Goal: Navigation & Orientation: Find specific page/section

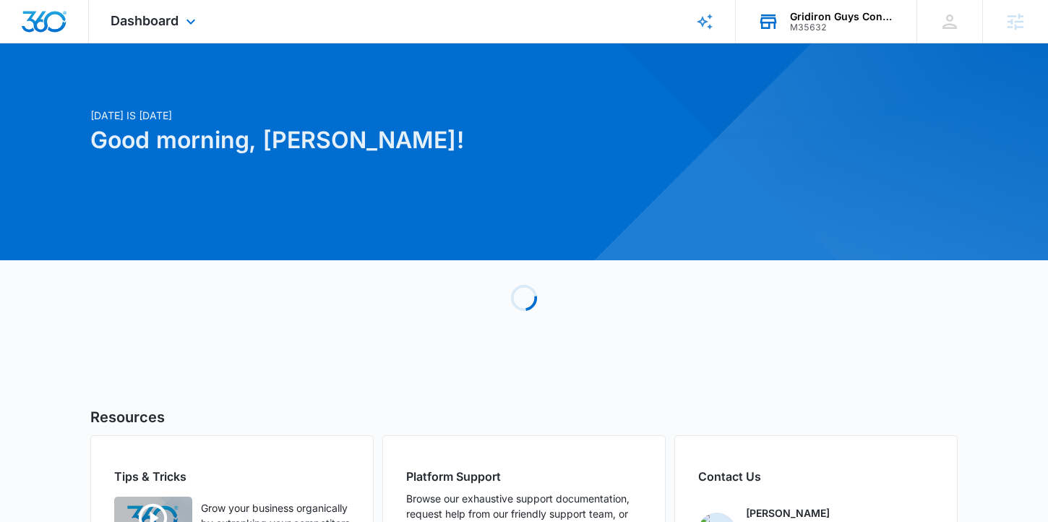
click at [836, 27] on div "M35632" at bounding box center [843, 27] width 106 height 10
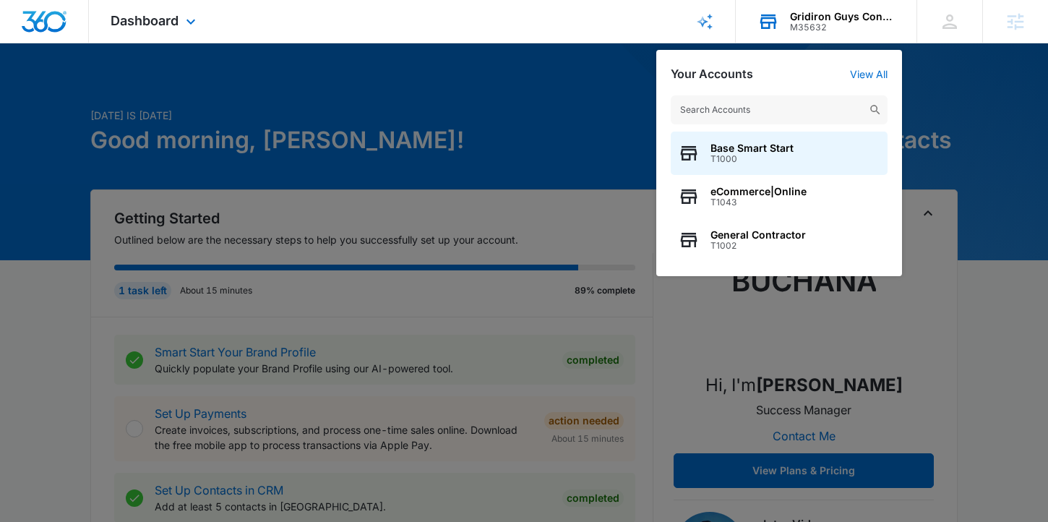
click at [728, 114] on input "text" at bounding box center [779, 109] width 217 height 29
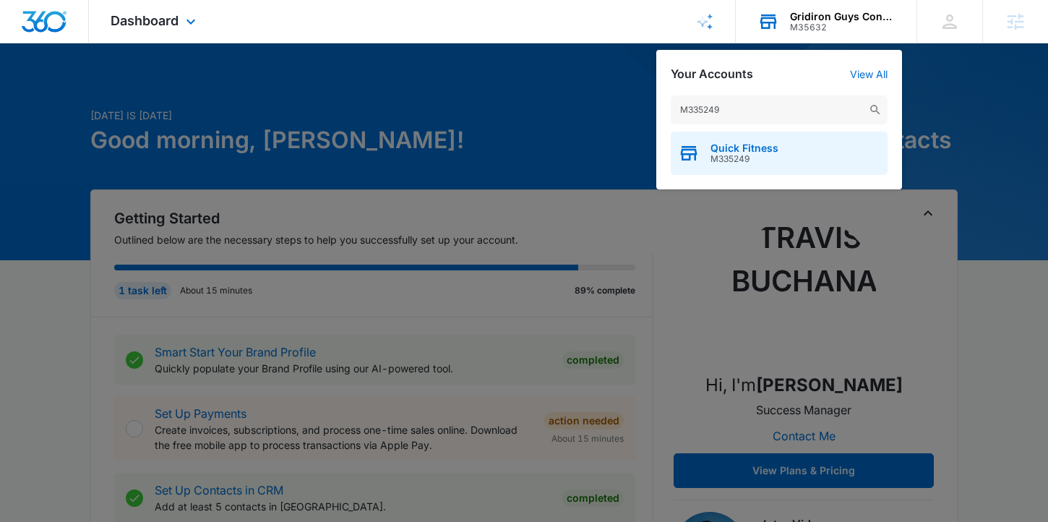
type input "M335249"
click at [739, 152] on span "Quick Fitness" at bounding box center [744, 148] width 68 height 12
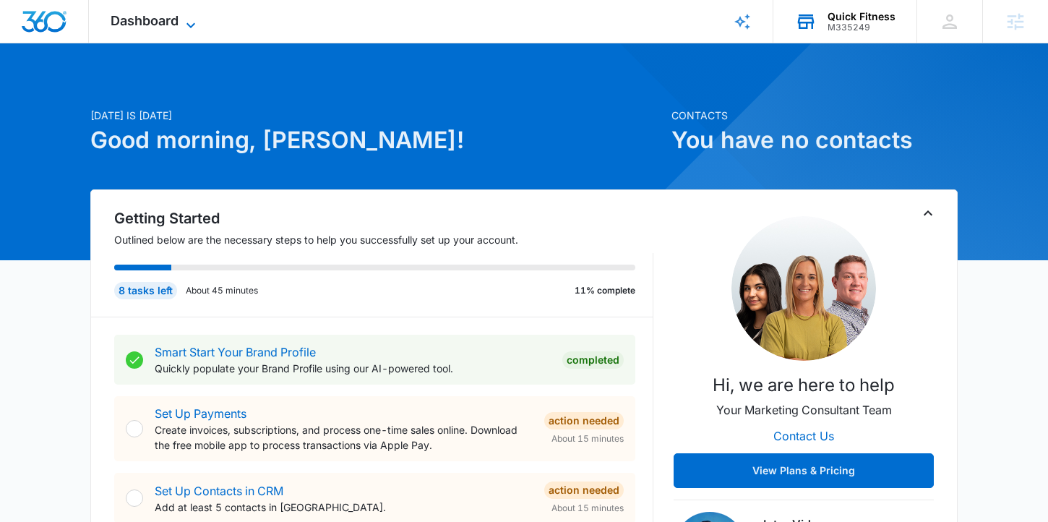
click at [165, 17] on span "Dashboard" at bounding box center [145, 20] width 68 height 15
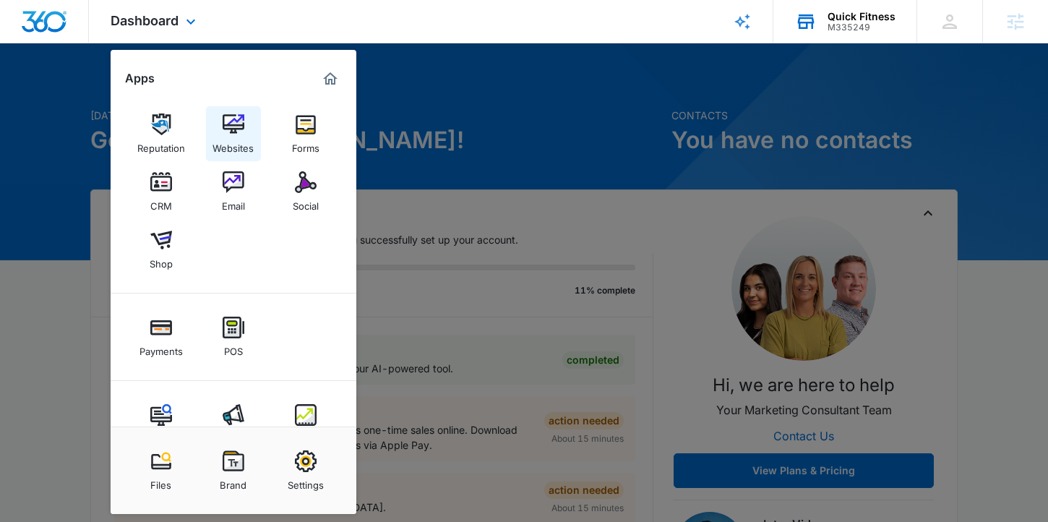
click at [223, 142] on div "Websites" at bounding box center [232, 144] width 41 height 19
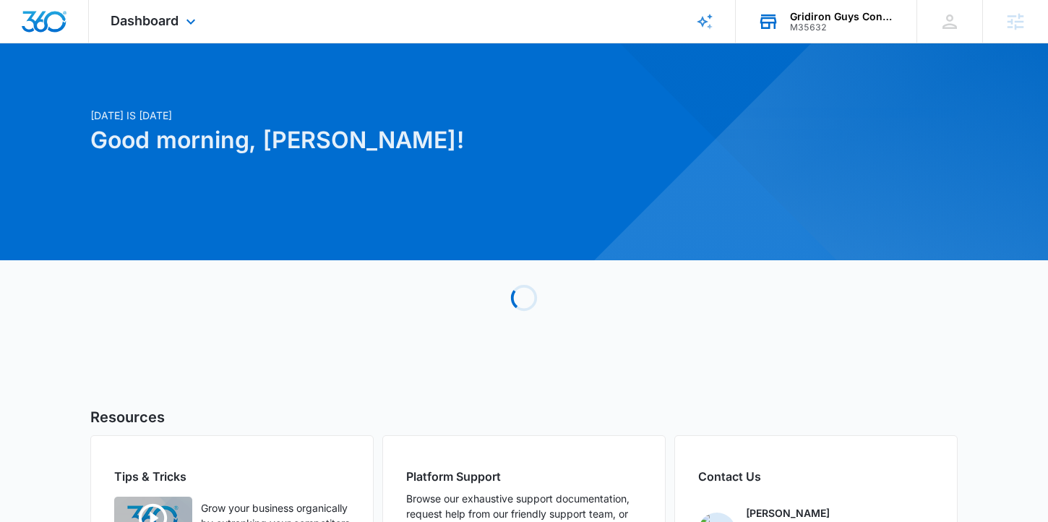
click at [812, 7] on div "Gridiron Guys Construction M35632 Your Accounts View All" at bounding box center [826, 21] width 181 height 43
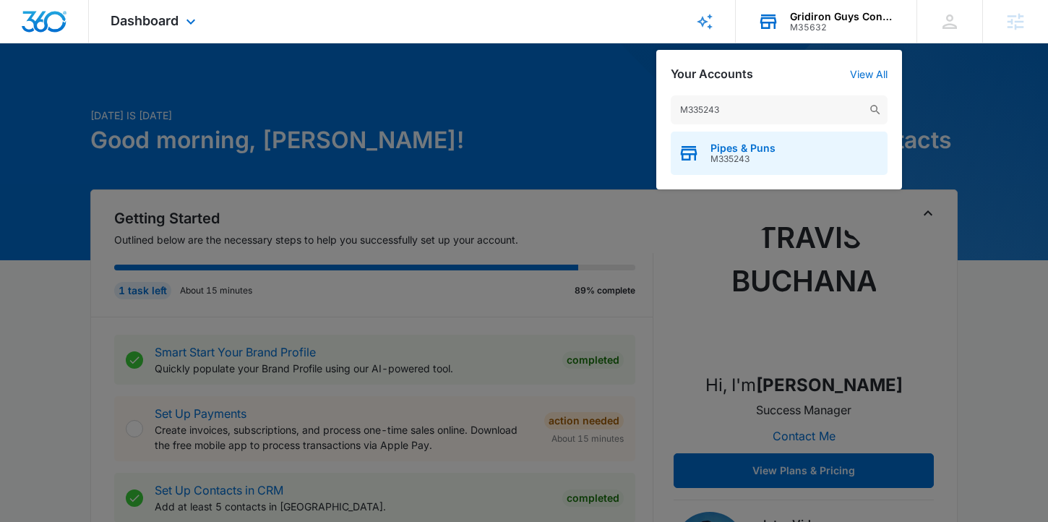
type input "M335243"
click at [724, 161] on span "M335243" at bounding box center [742, 159] width 65 height 10
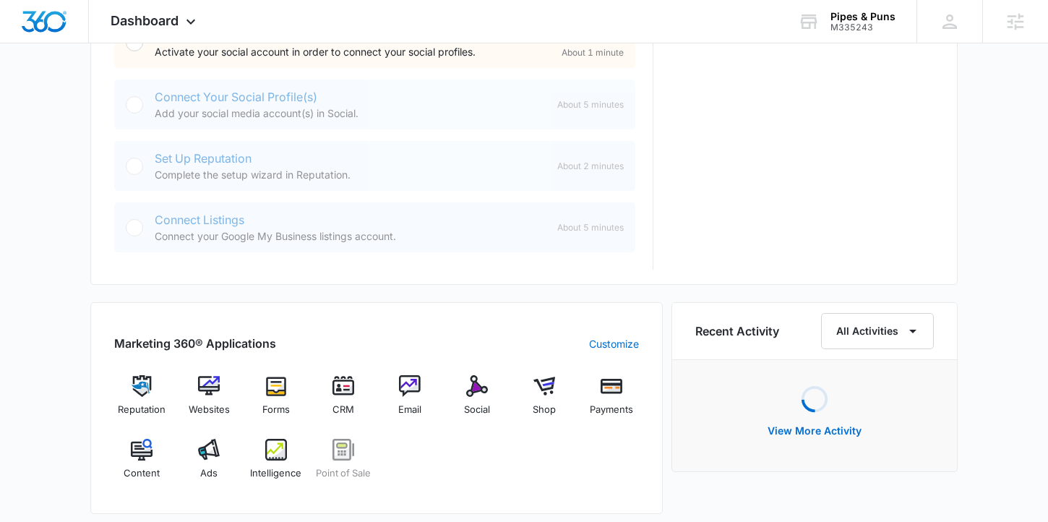
scroll to position [663, 0]
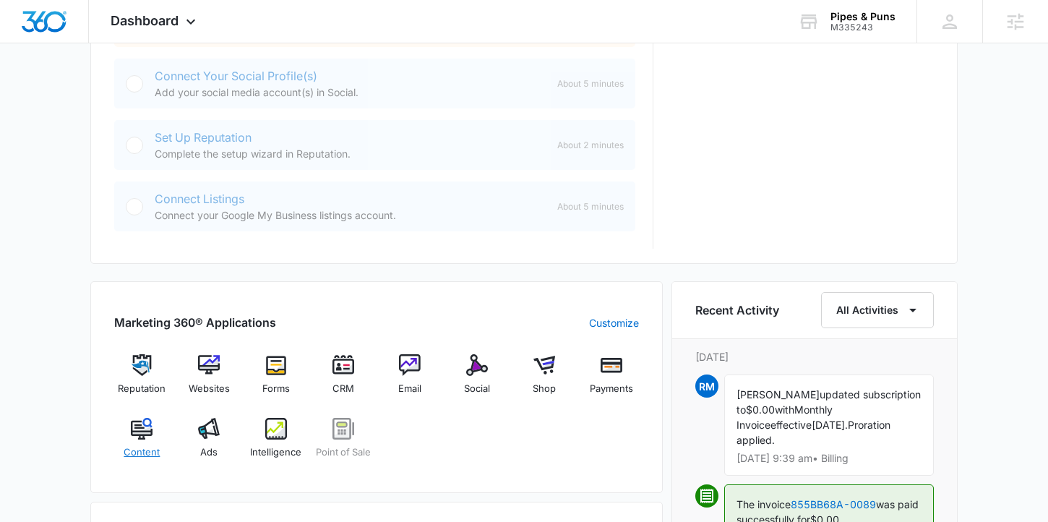
click at [137, 431] on img at bounding box center [142, 429] width 22 height 22
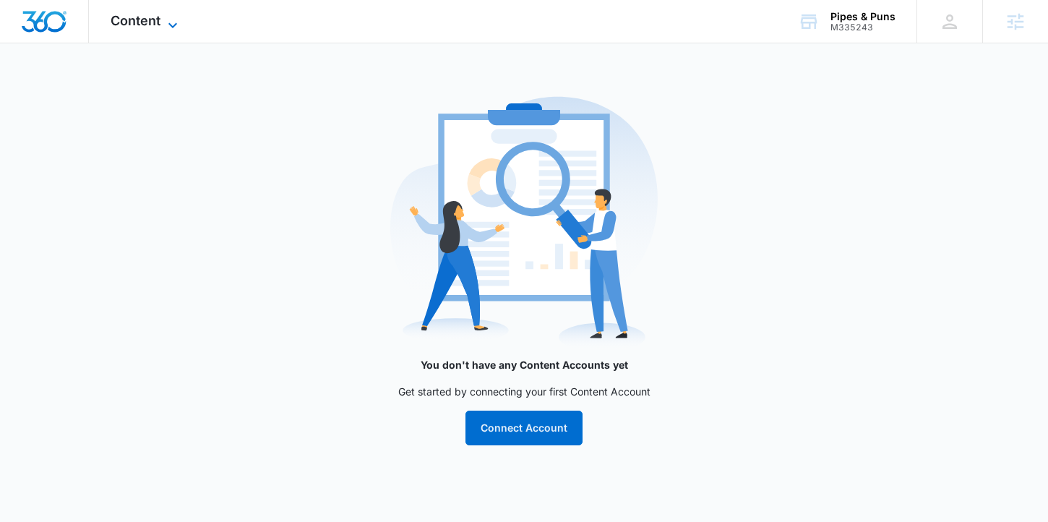
click at [139, 25] on span "Content" at bounding box center [136, 20] width 50 height 15
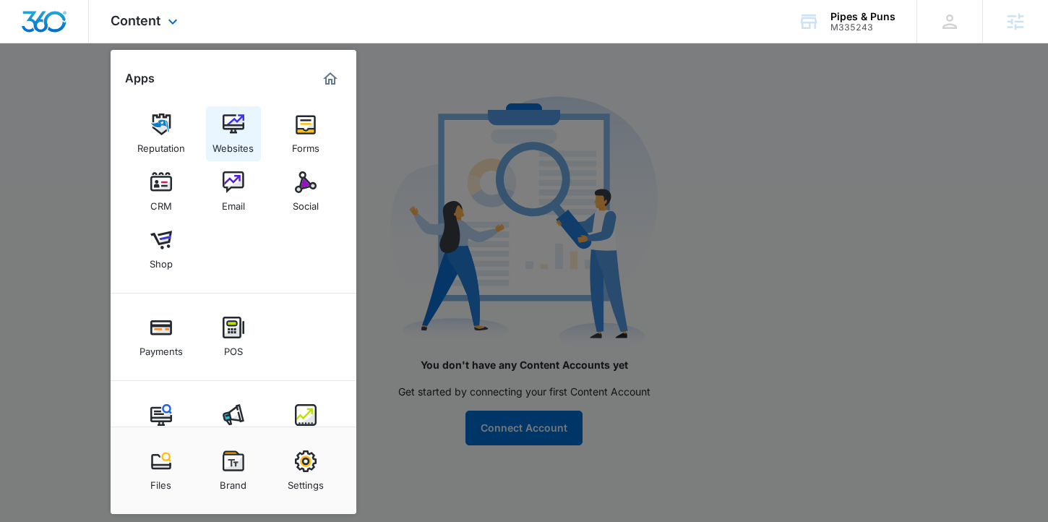
click at [234, 127] on img at bounding box center [234, 124] width 22 height 22
